Goal: Task Accomplishment & Management: Use online tool/utility

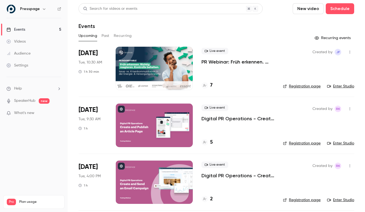
click at [222, 33] on div "Upcoming Past Recurring" at bounding box center [217, 35] width 276 height 9
click at [337, 86] on link "Enter Studio" at bounding box center [340, 85] width 27 height 5
click at [339, 85] on link "Enter Studio" at bounding box center [340, 85] width 27 height 5
click at [337, 85] on link "Enter Studio" at bounding box center [340, 85] width 27 height 5
